Goal: Find specific page/section: Find specific page/section

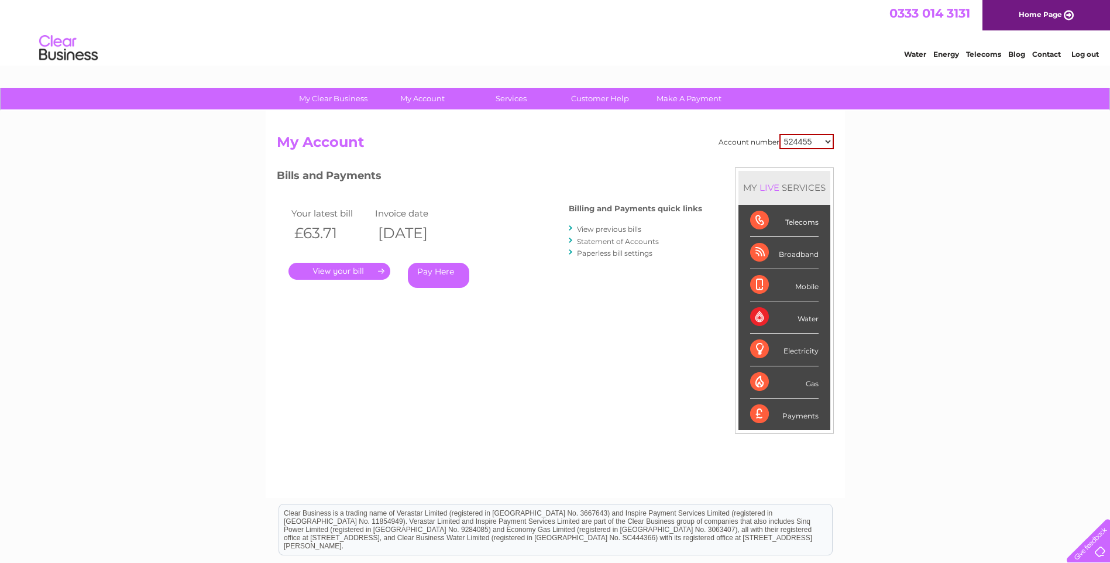
click at [820, 140] on select "524455 910482 30298729" at bounding box center [806, 141] width 54 height 15
select select "30298729"
click at [779, 134] on select "524455 910482 30298729" at bounding box center [806, 141] width 54 height 15
drag, startPoint x: 816, startPoint y: 142, endPoint x: 792, endPoint y: 140, distance: 24.0
click at [792, 140] on select "524455 910482 30298729" at bounding box center [806, 141] width 53 height 14
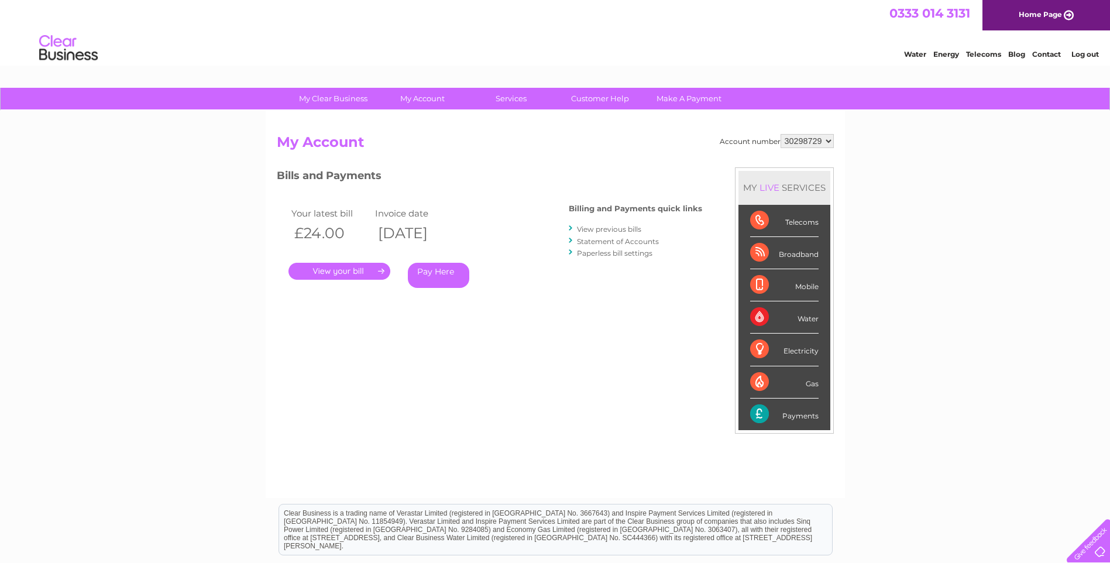
click at [780, 134] on select "524455 910482 30298729" at bounding box center [806, 141] width 53 height 14
click at [825, 140] on select "524455 910482 30298729" at bounding box center [806, 141] width 53 height 14
click at [905, 174] on div "My Clear Business Login Details My Details My Preferences Link Account My Accou…" at bounding box center [555, 393] width 1110 height 610
click at [885, 250] on div "My Clear Business Login Details My Details My Preferences Link Account My Accou…" at bounding box center [555, 393] width 1110 height 610
click at [1043, 54] on link "Contact" at bounding box center [1046, 54] width 29 height 9
